Goal: Find contact information: Find contact information

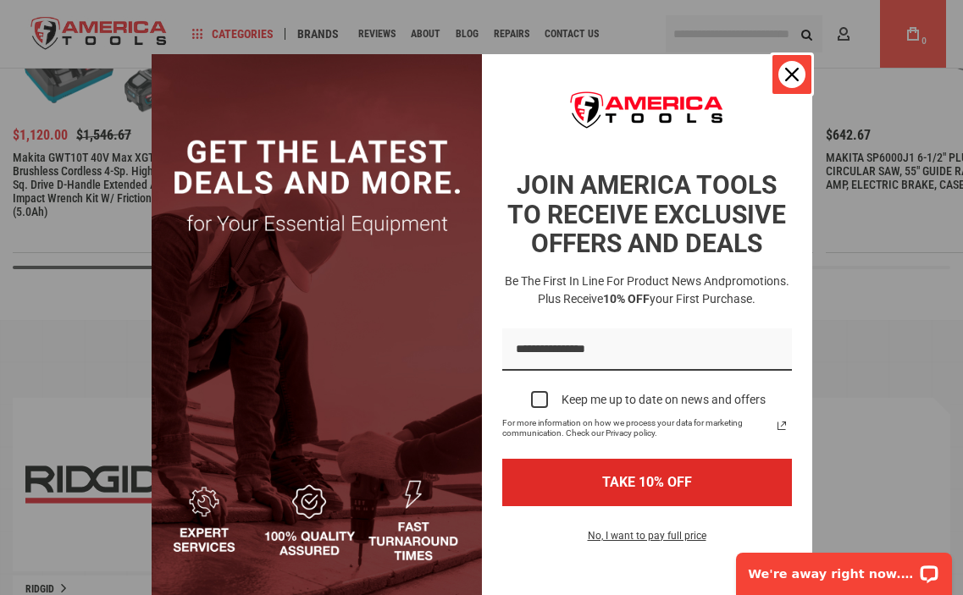
click at [778, 71] on div "Close" at bounding box center [791, 74] width 27 height 27
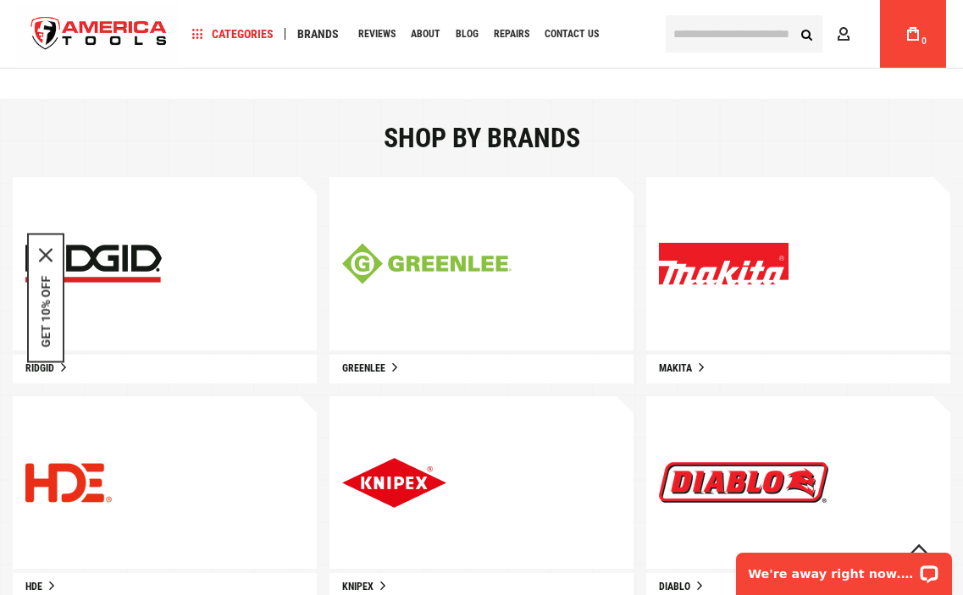
scroll to position [843, 0]
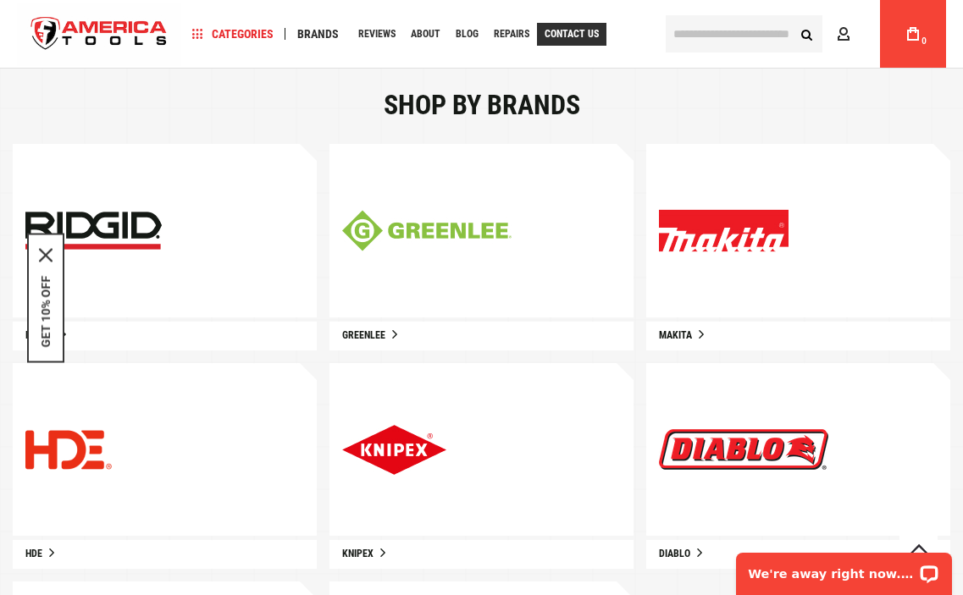
click at [561, 31] on span "Contact Us" at bounding box center [572, 34] width 54 height 10
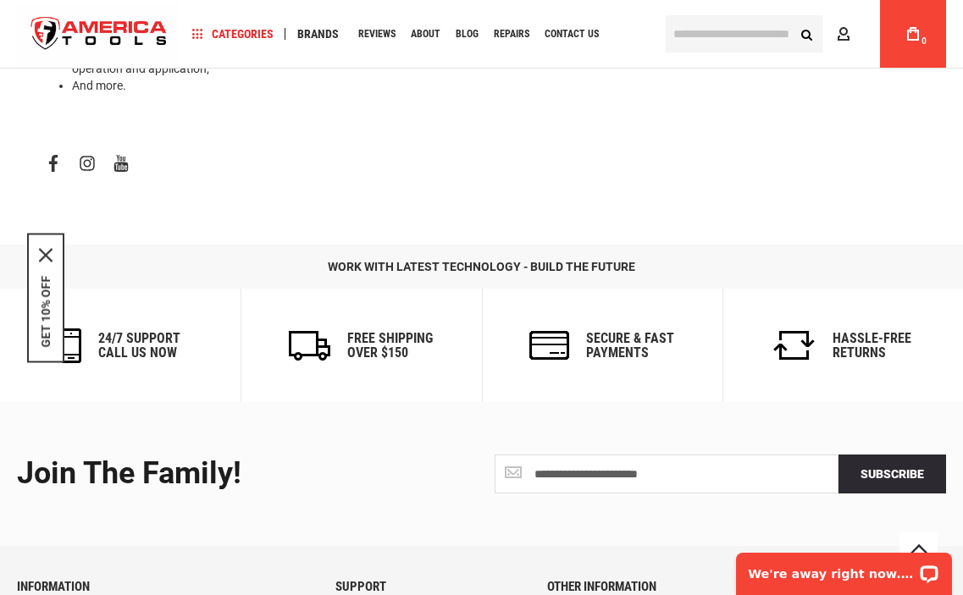
scroll to position [1156, 0]
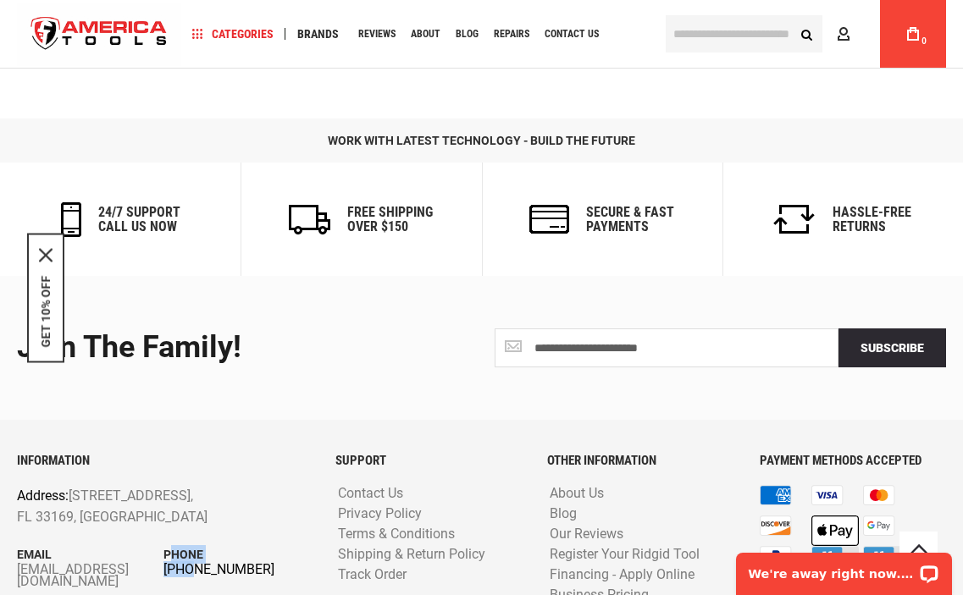
drag, startPoint x: 170, startPoint y: 485, endPoint x: 191, endPoint y: 491, distance: 22.0
click at [191, 545] on div "Phone +1 305-513-9914" at bounding box center [236, 560] width 147 height 30
click at [279, 516] on div "INFORMATION Address: 1157 NW 159th Dr, Miami, FL 33169, United States Email inf…" at bounding box center [163, 544] width 318 height 180
drag, startPoint x: 285, startPoint y: 483, endPoint x: 195, endPoint y: 489, distance: 90.9
click at [195, 545] on div "Phone +1 305-513-9914" at bounding box center [236, 560] width 147 height 30
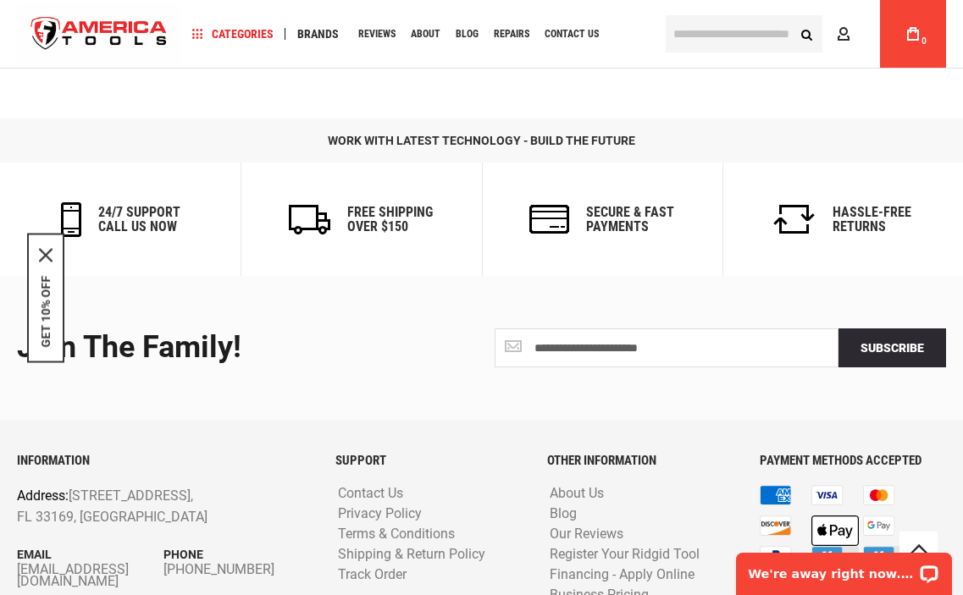
click at [274, 511] on div "INFORMATION Address: 1157 NW 159th Dr, Miami, FL 33169, United States Email inf…" at bounding box center [163, 544] width 318 height 180
drag, startPoint x: 278, startPoint y: 475, endPoint x: 182, endPoint y: 490, distance: 96.9
click at [182, 545] on div "Phone +1 305-513-9914" at bounding box center [236, 560] width 147 height 30
click at [365, 523] on div "SUPPORT Contact Us Privacy Policy Terms & Conditions Shipping & Return Policy T…" at bounding box center [429, 544] width 212 height 180
drag, startPoint x: 168, startPoint y: 504, endPoint x: 213, endPoint y: 501, distance: 45.0
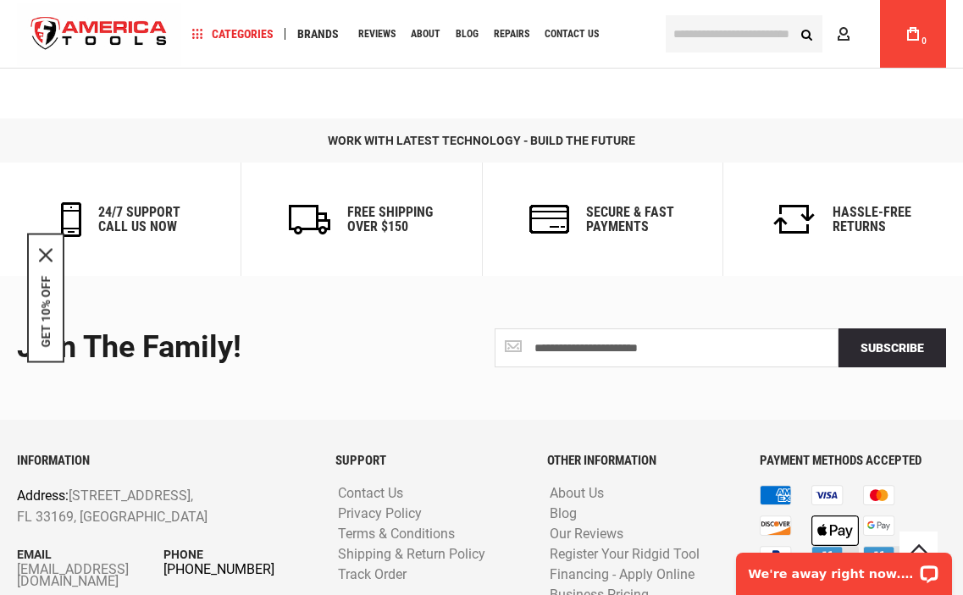
click at [207, 503] on div "INFORMATION Address: 1157 NW 159th Dr, Miami, FL 33169, United States Email inf…" at bounding box center [163, 544] width 318 height 180
click at [288, 545] on p "Phone" at bounding box center [236, 554] width 147 height 19
drag, startPoint x: 75, startPoint y: 418, endPoint x: 270, endPoint y: 419, distance: 194.8
click at [270, 454] on div "INFORMATION Address: 1157 NW 159th Dr, Miami, FL 33169, United States Email inf…" at bounding box center [163, 544] width 318 height 180
copy p "[STREET_ADDRESS],"
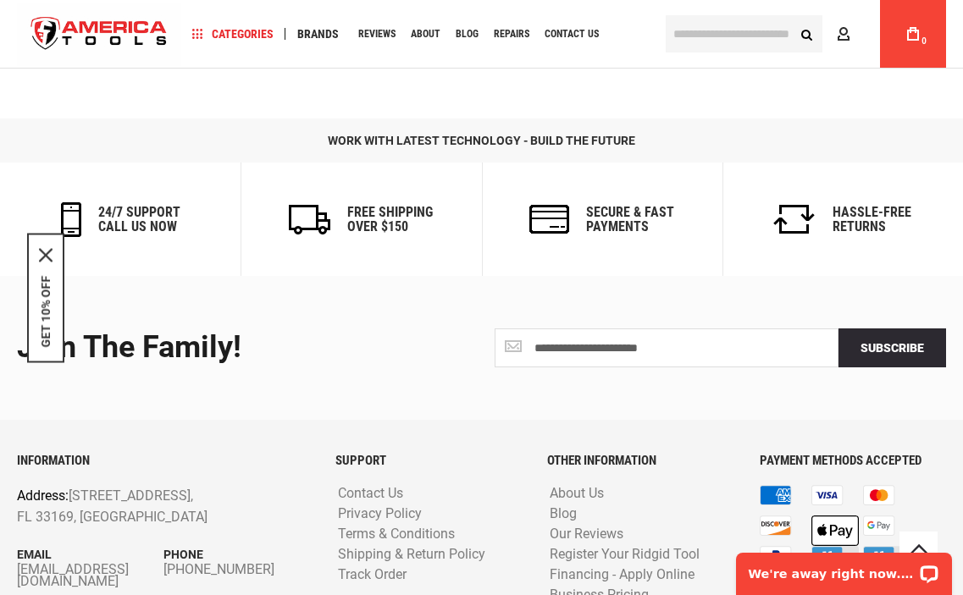
click at [128, 321] on div "**********" at bounding box center [481, 348] width 954 height 144
click at [380, 486] on link "Contact Us" at bounding box center [371, 494] width 74 height 16
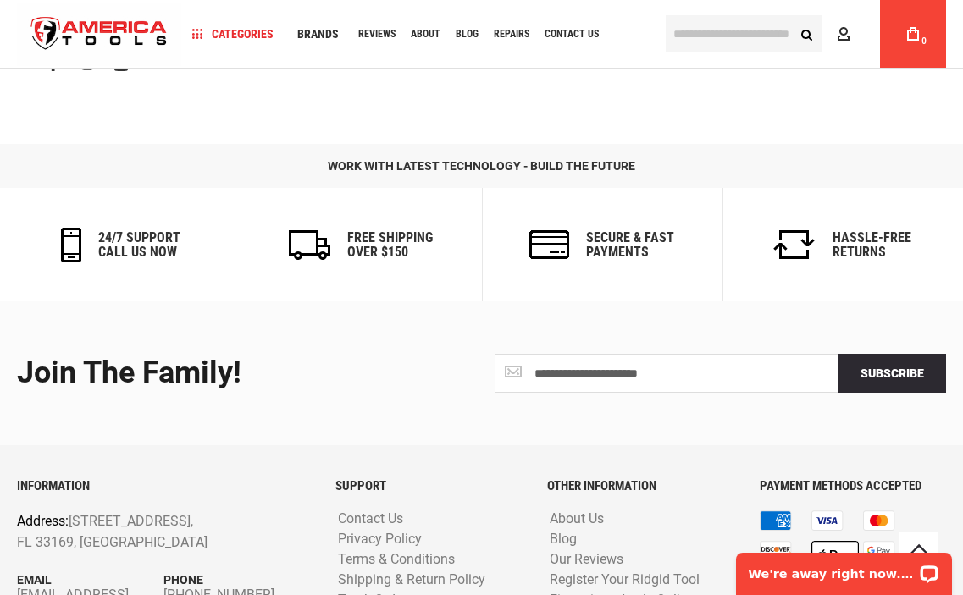
scroll to position [1156, 0]
